Goal: Task Accomplishment & Management: Manage account settings

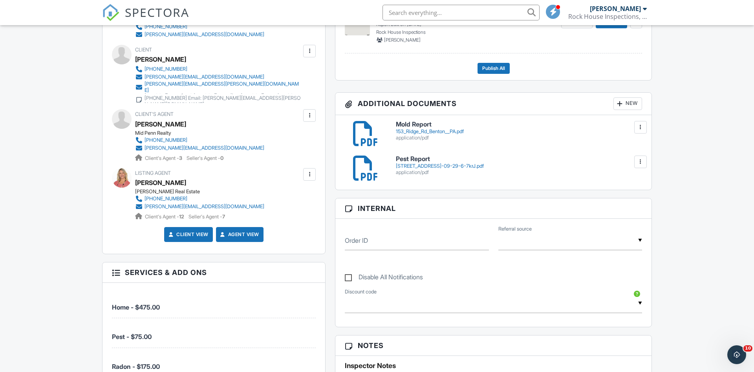
scroll to position [263, 0]
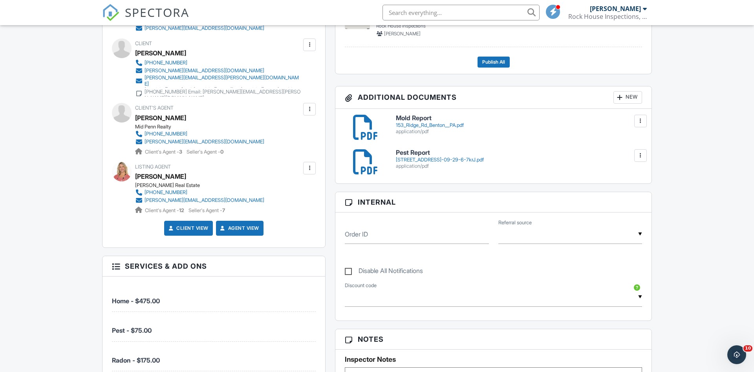
click at [631, 95] on div "New" at bounding box center [628, 97] width 29 height 13
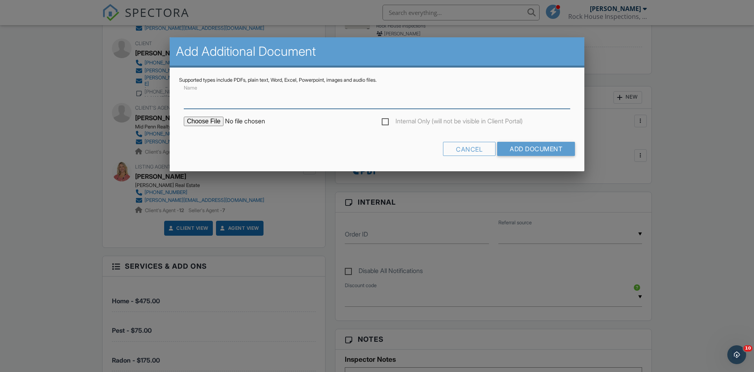
click at [392, 101] on input "Name" at bounding box center [377, 99] width 387 height 19
type input "Radon Report"
click at [206, 119] on input "file" at bounding box center [251, 121] width 134 height 9
type input "C:\fakepath\153-Ridge-Rd202509291031.pdf"
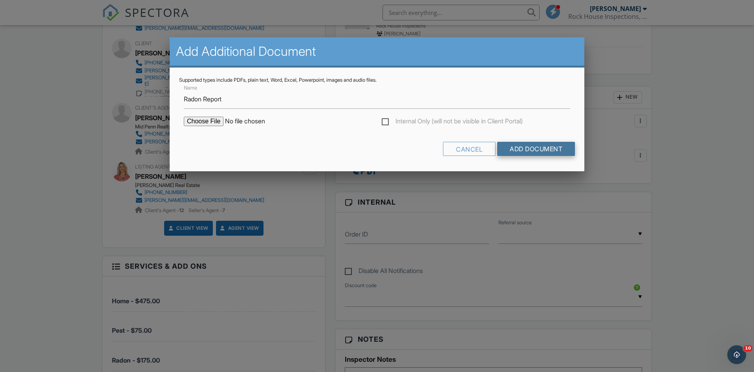
click at [536, 147] on input "Add Document" at bounding box center [536, 149] width 78 height 14
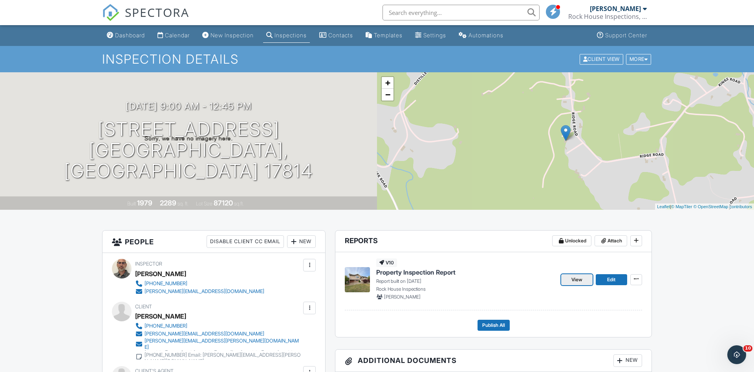
click at [575, 279] on span "View" at bounding box center [577, 280] width 11 height 8
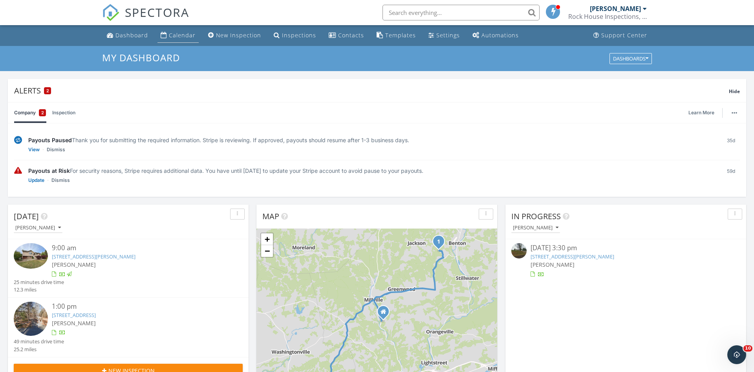
click at [178, 32] on div "Calendar" at bounding box center [182, 34] width 27 height 7
